Goal: Task Accomplishment & Management: Use online tool/utility

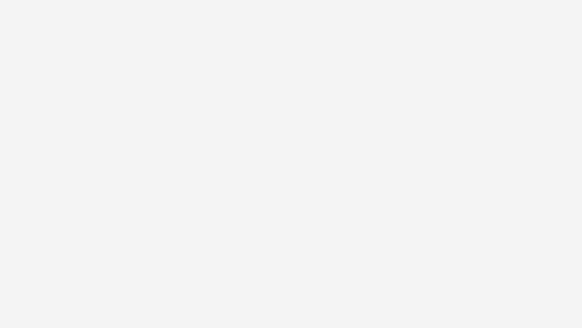
select select "3577b0fe-1e1b-4f05-a15f-27ee59b5ca2b"
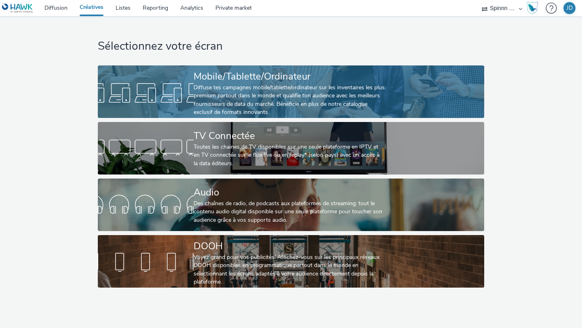
click at [266, 87] on div "Diffuse tes campagnes mobile/tablette/ordinateur sur les inventaires les plus p…" at bounding box center [290, 100] width 192 height 33
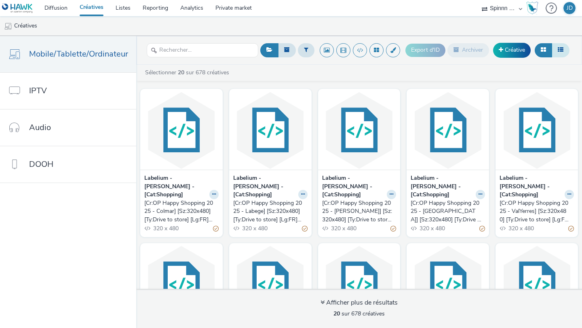
click at [561, 47] on button at bounding box center [561, 50] width 18 height 14
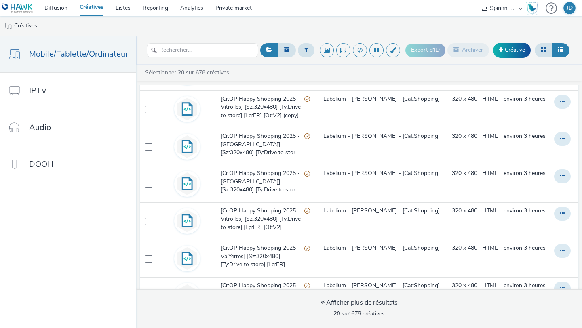
scroll to position [204, 0]
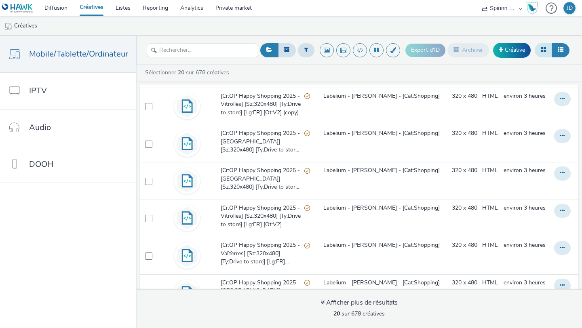
click at [543, 48] on icon at bounding box center [543, 50] width 5 height 6
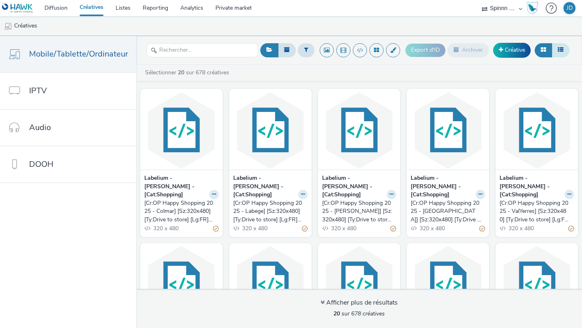
click at [564, 50] on button at bounding box center [561, 50] width 18 height 14
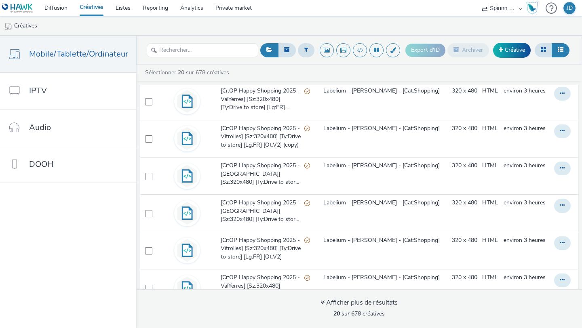
scroll to position [170, 0]
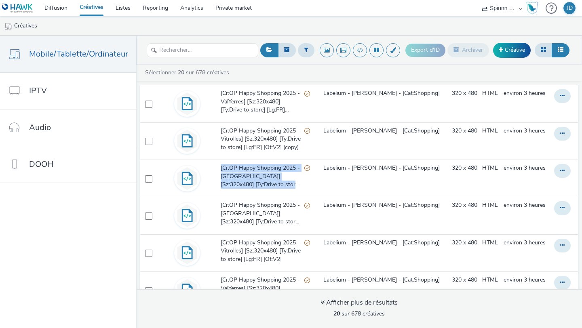
click at [274, 71] on div "Sélectionner 20 sur 678 créatives" at bounding box center [361, 73] width 434 height 8
click at [91, 6] on link "Créatives" at bounding box center [92, 8] width 36 height 16
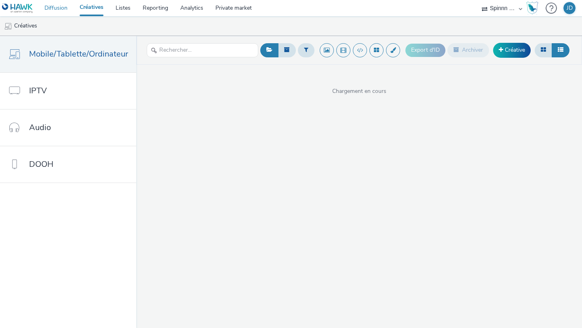
click at [64, 11] on link "Diffusion" at bounding box center [55, 8] width 35 height 16
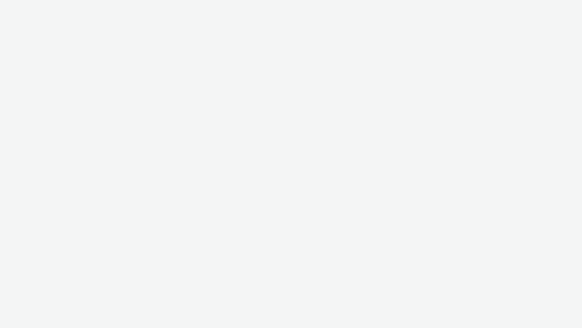
select select "3577b0fe-1e1b-4f05-a15f-27ee59b5ca2b"
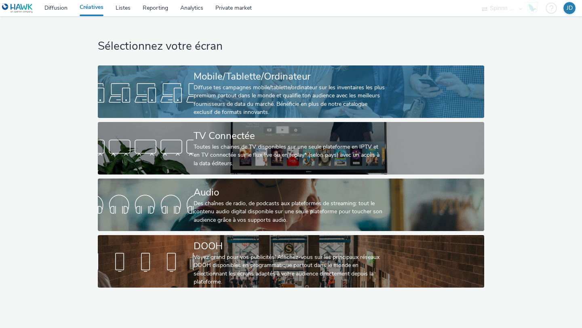
click at [254, 91] on div "Diffuse tes campagnes mobile/tablette/ordinateur sur les inventaires les plus p…" at bounding box center [290, 100] width 192 height 33
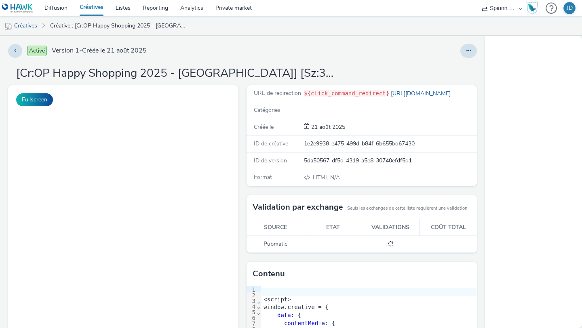
select select "3577b0fe-1e1b-4f05-a15f-27ee59b5ca2b"
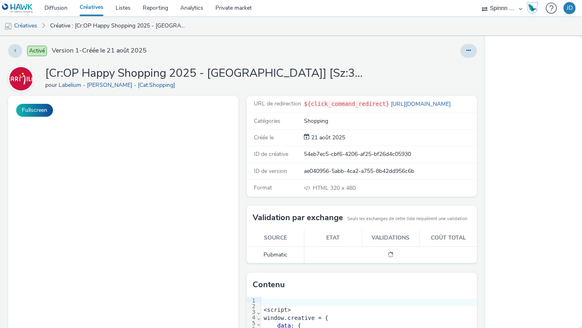
select select "3577b0fe-1e1b-4f05-a15f-27ee59b5ca2b"
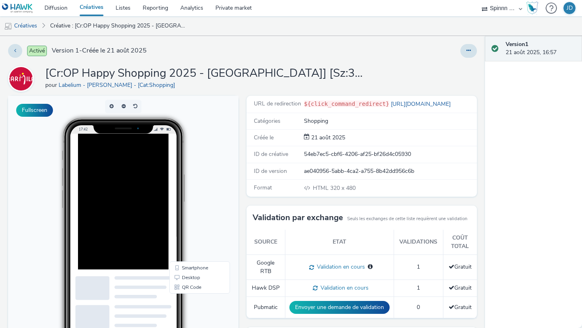
click at [93, 12] on link "Créatives" at bounding box center [92, 8] width 36 height 16
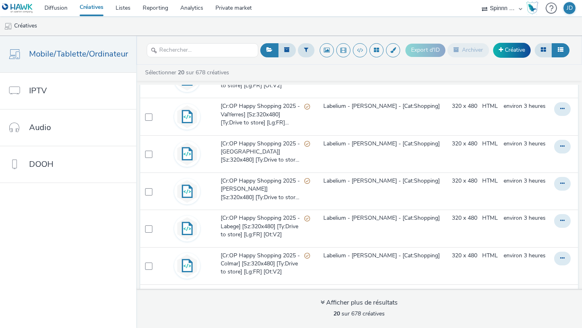
scroll to position [361, 0]
